Goal: Information Seeking & Learning: Learn about a topic

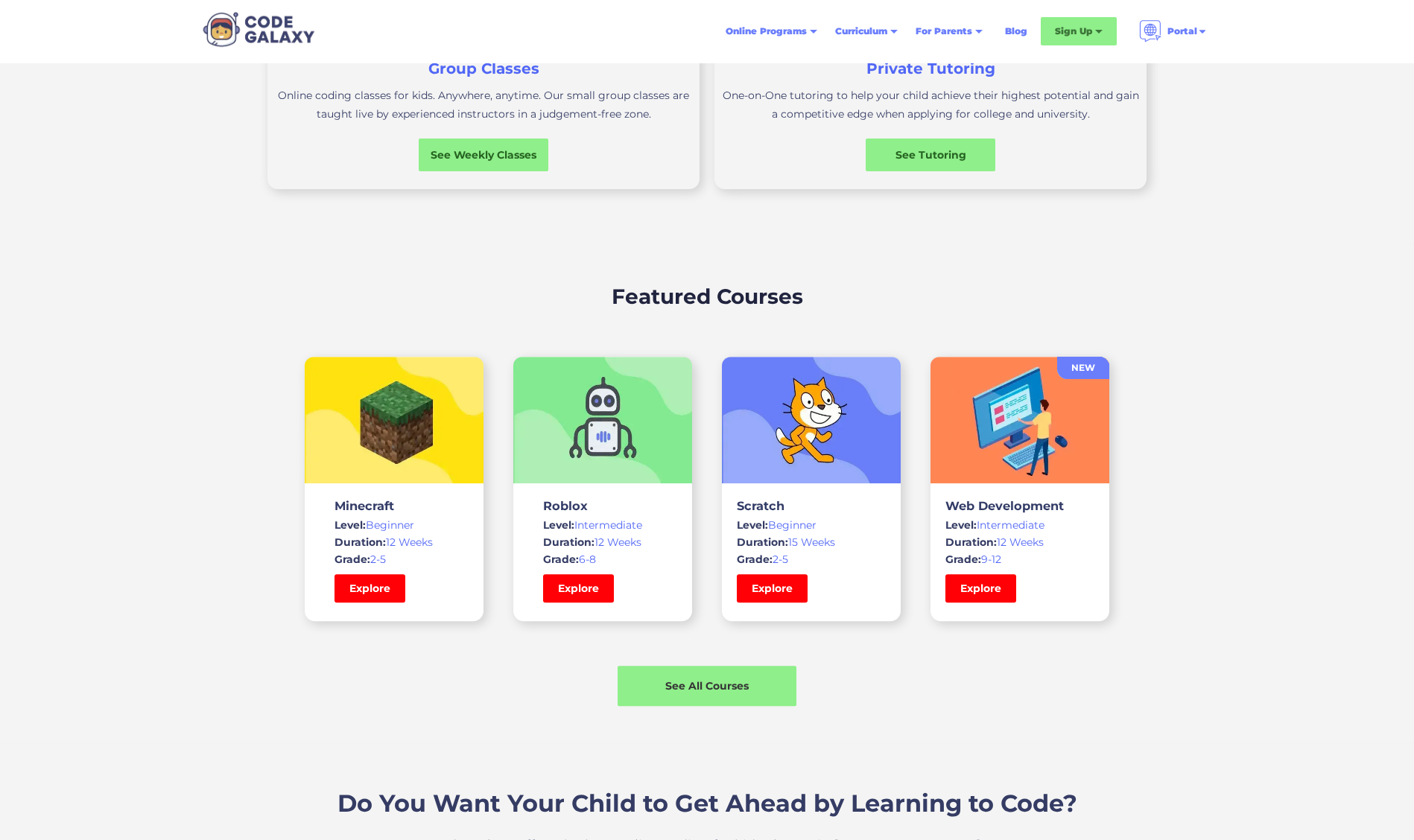
scroll to position [911, 0]
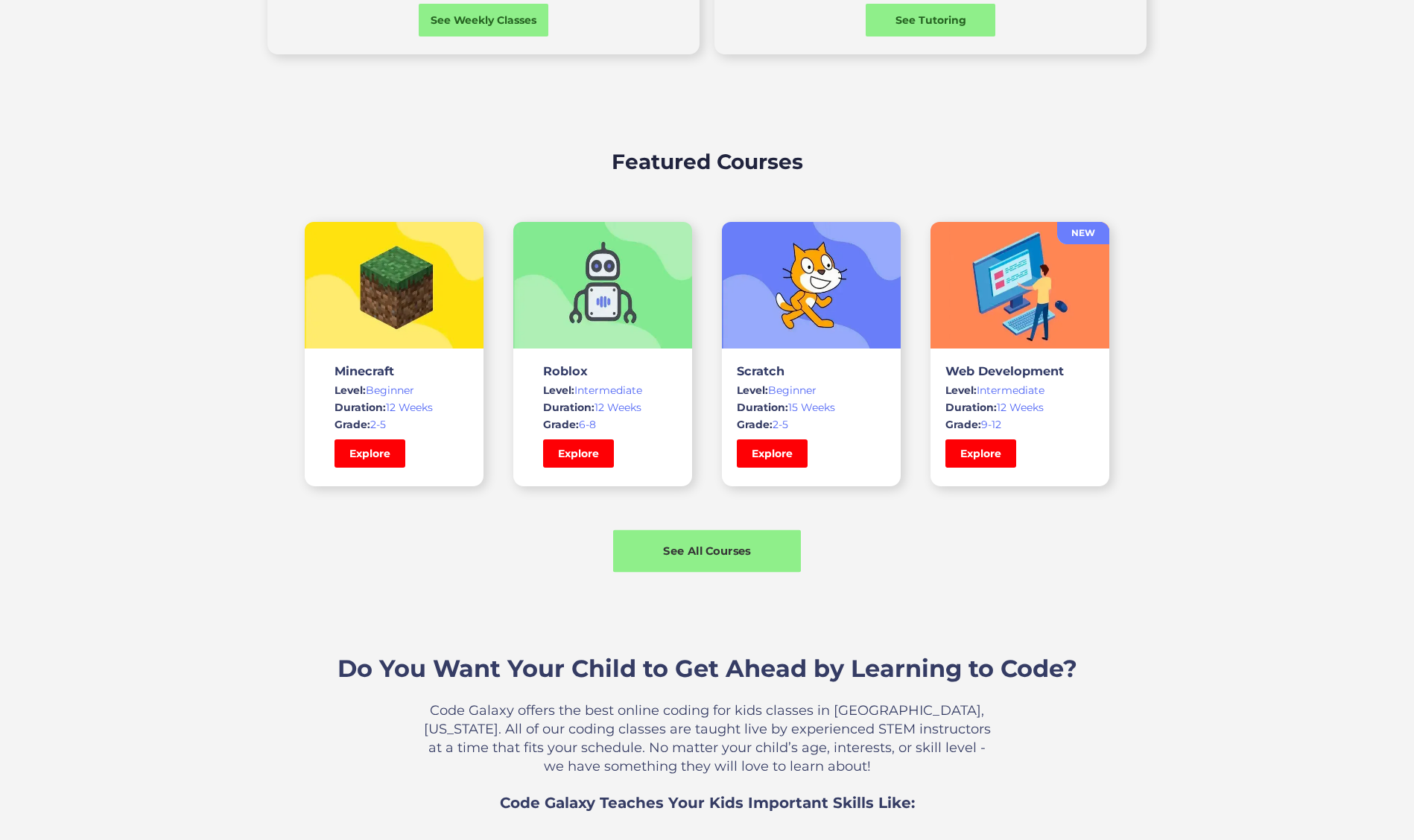
click at [690, 553] on div "See All Courses" at bounding box center [707, 551] width 188 height 16
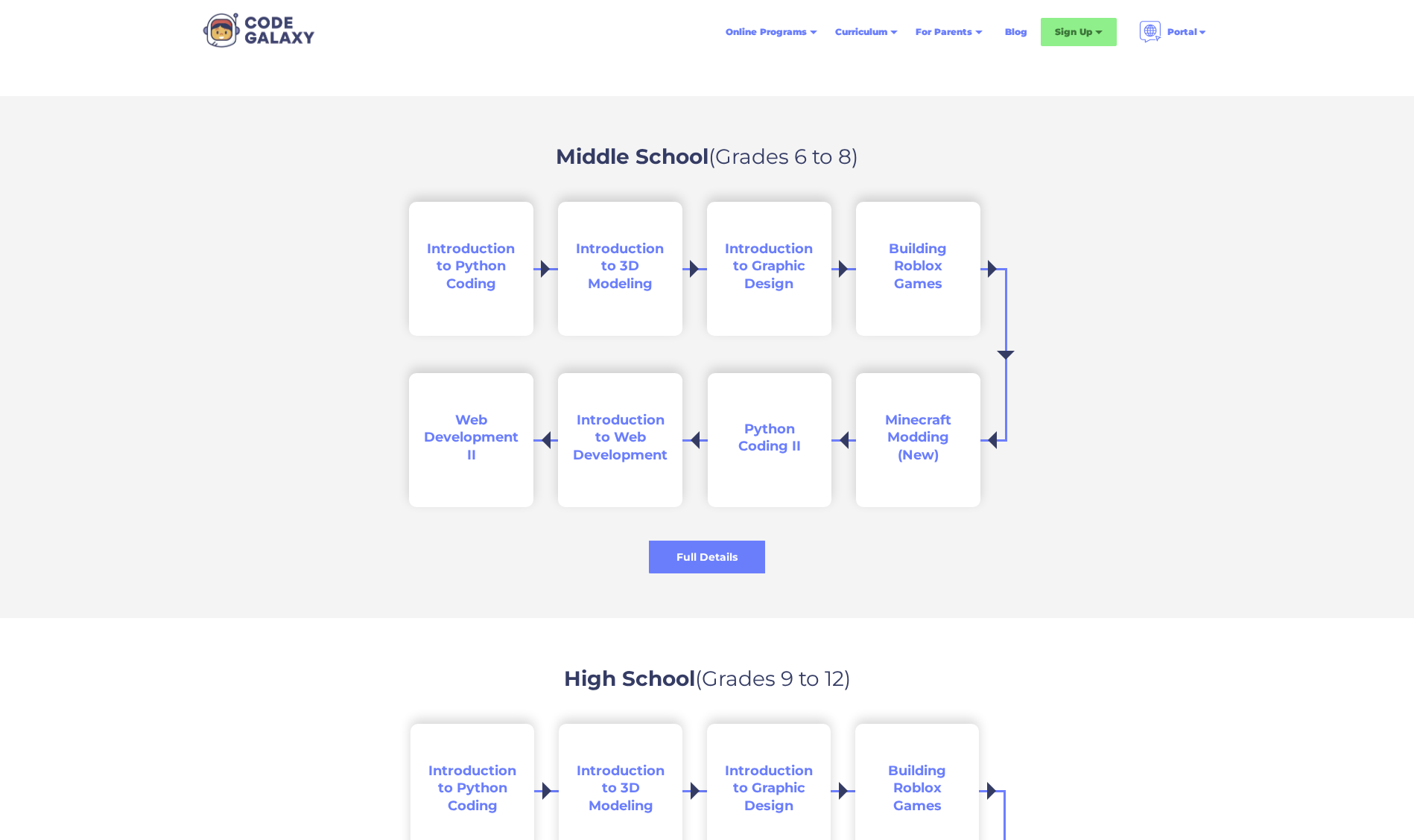
scroll to position [2051, 0]
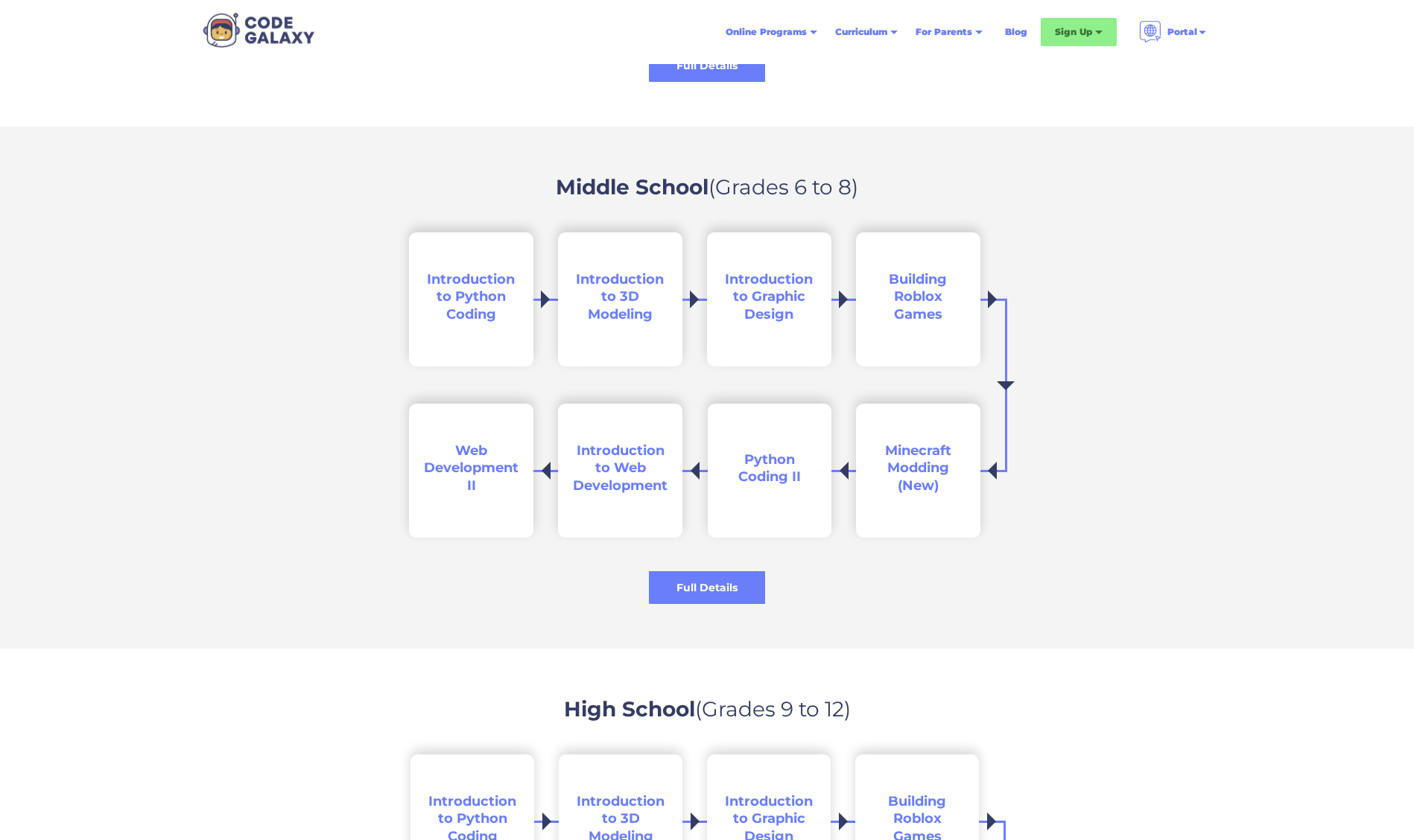
click at [474, 298] on span "Introduction to Python Coding" at bounding box center [470, 297] width 88 height 52
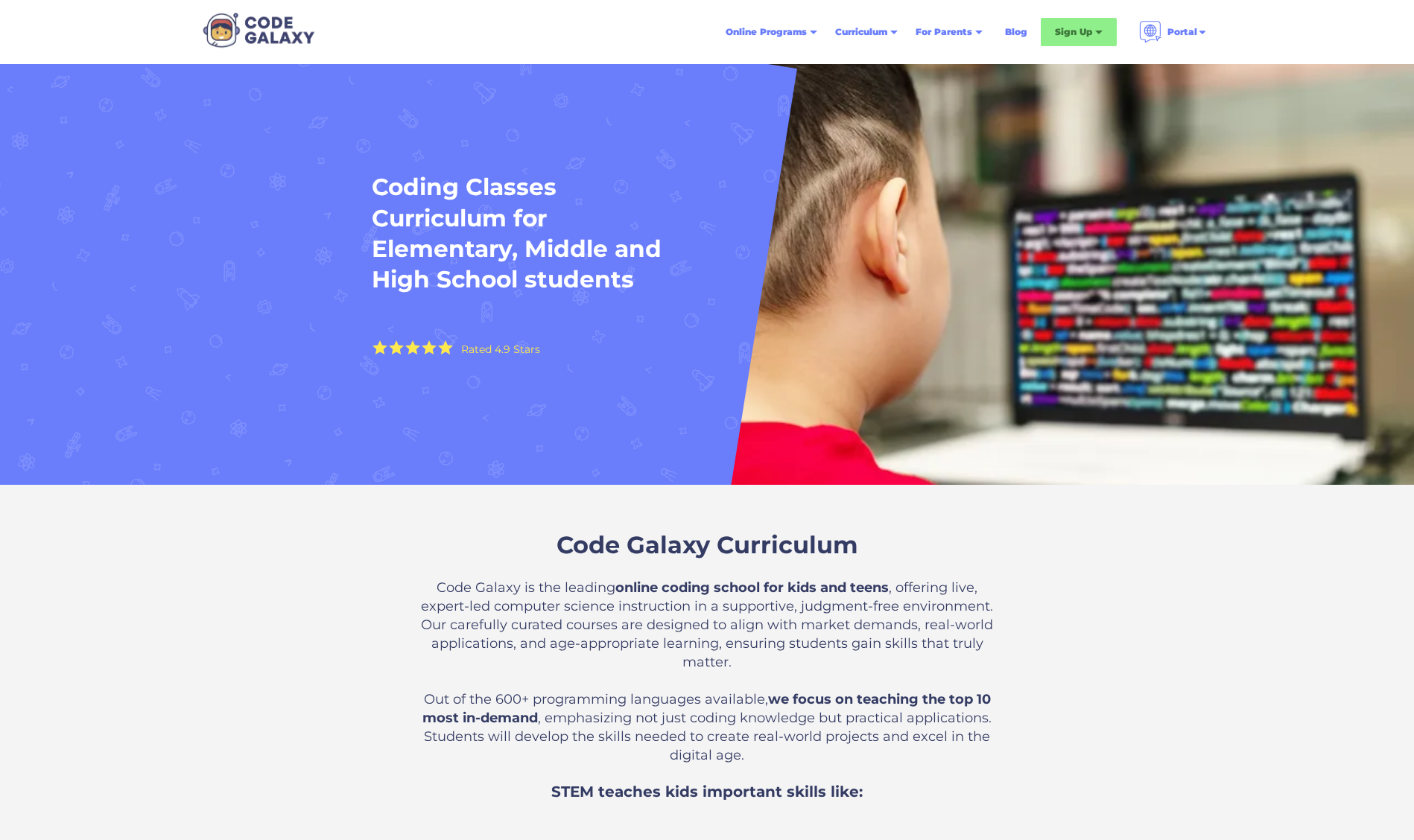
scroll to position [2051, 0]
